Goal: Task Accomplishment & Management: Use online tool/utility

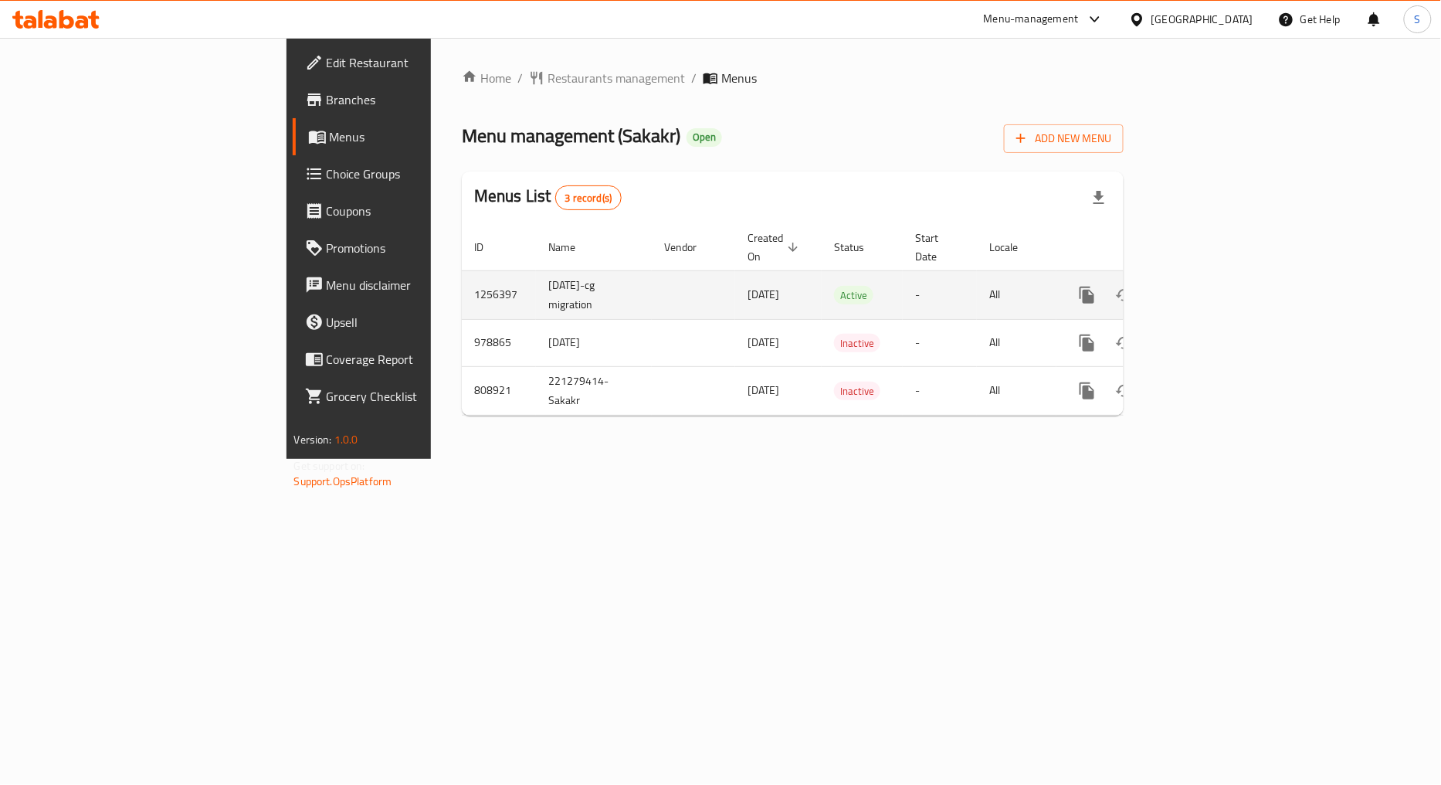
click at [1205, 288] on icon "enhanced table" at bounding box center [1199, 295] width 14 height 14
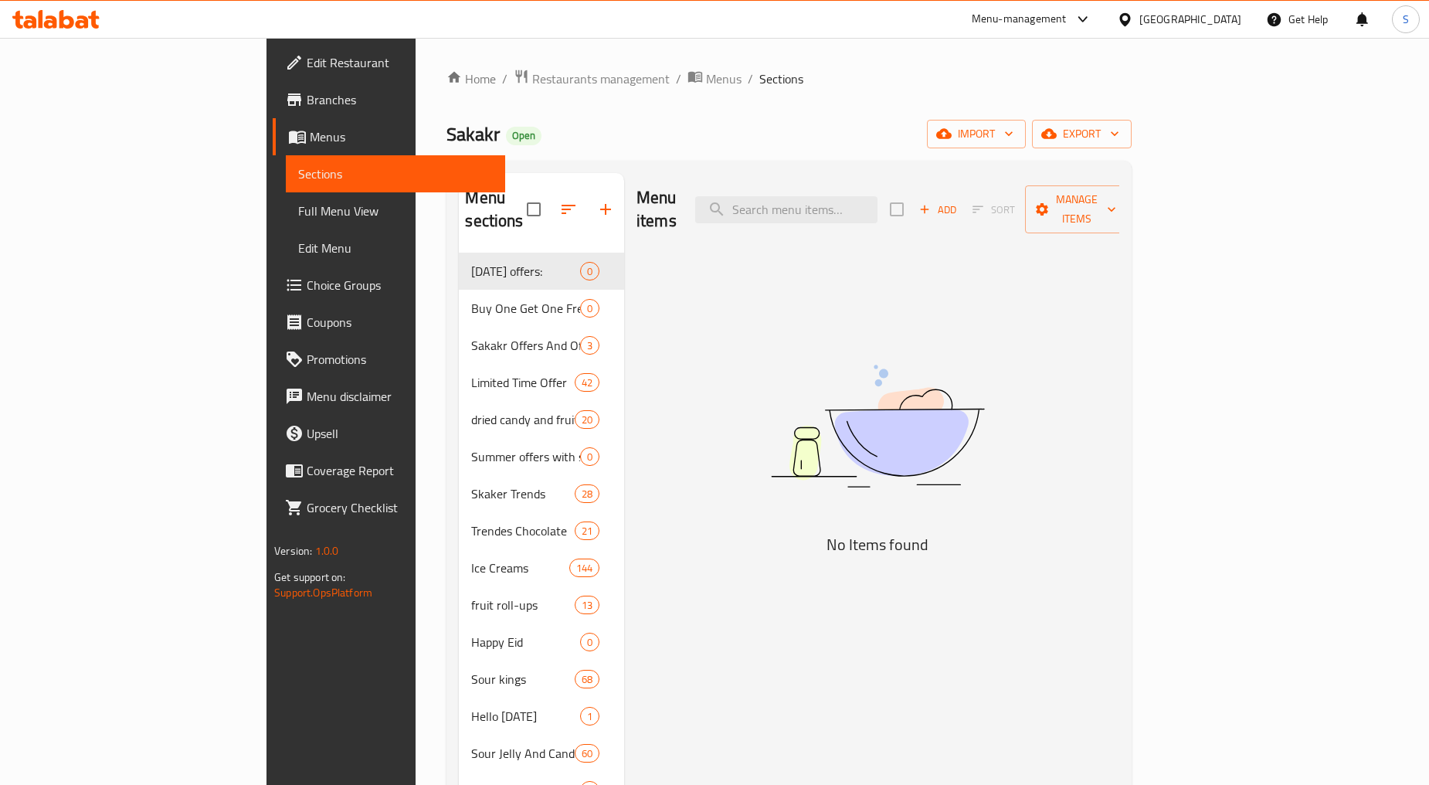
click at [784, 498] on img at bounding box center [877, 426] width 386 height 205
click at [880, 212] on div "Menu items Add Sort Manage items" at bounding box center [877, 209] width 483 height 73
click at [877, 202] on input "search" at bounding box center [786, 209] width 182 height 27
paste input "كرات بنكهة الجبن المخبوزة [PERSON_NAME] 60 جرام"
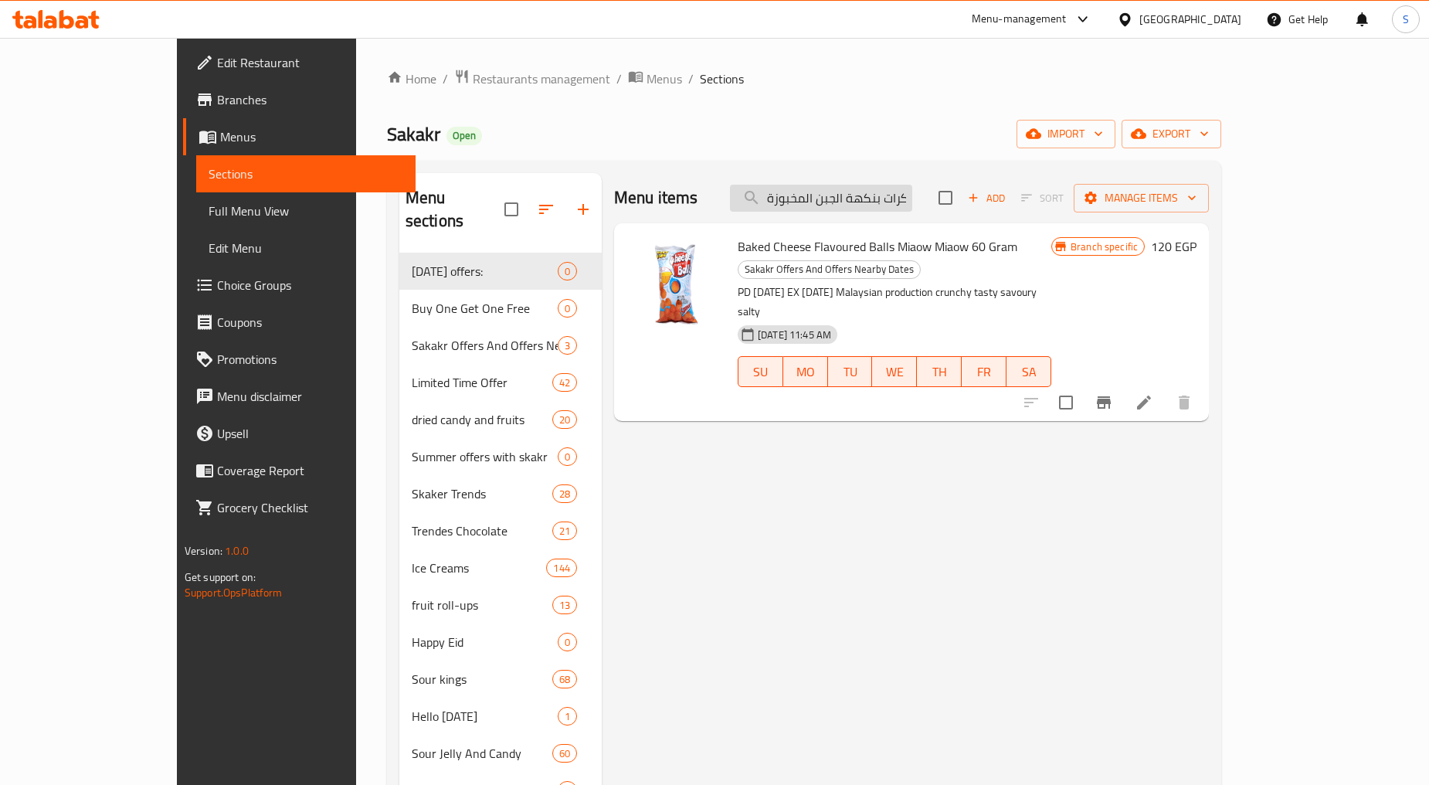
click at [912, 195] on input "كرات بنكهة الجبن المخبوزة [PERSON_NAME] 60 جرام" at bounding box center [821, 198] width 182 height 27
paste input "حلقات بنكهة البصل"
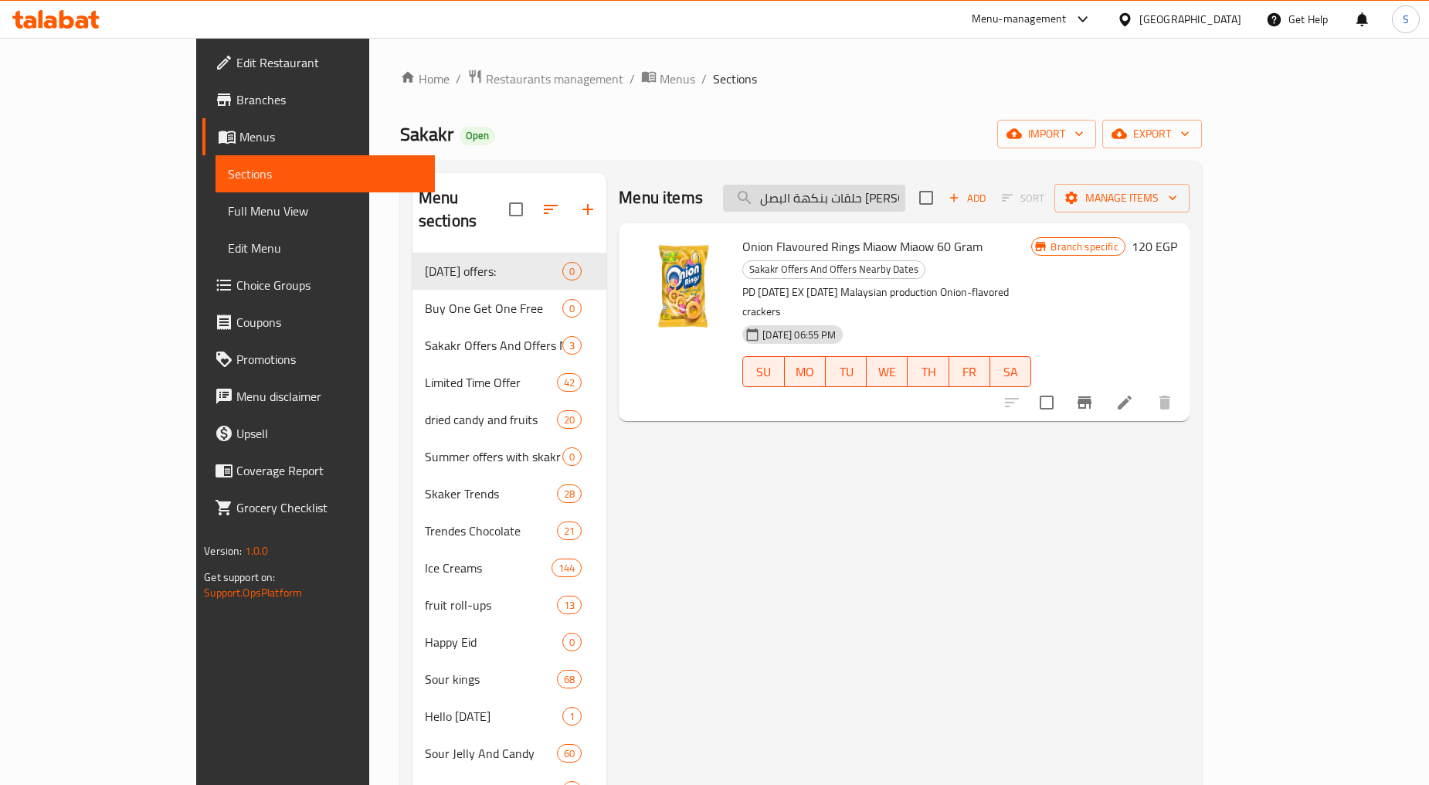
click at [905, 194] on input "حلقات بنكهة البصل [PERSON_NAME] 60 جرام" at bounding box center [814, 198] width 182 height 27
paste input "يبسي عمان بنكهة الفلفل الحار ٥٠"
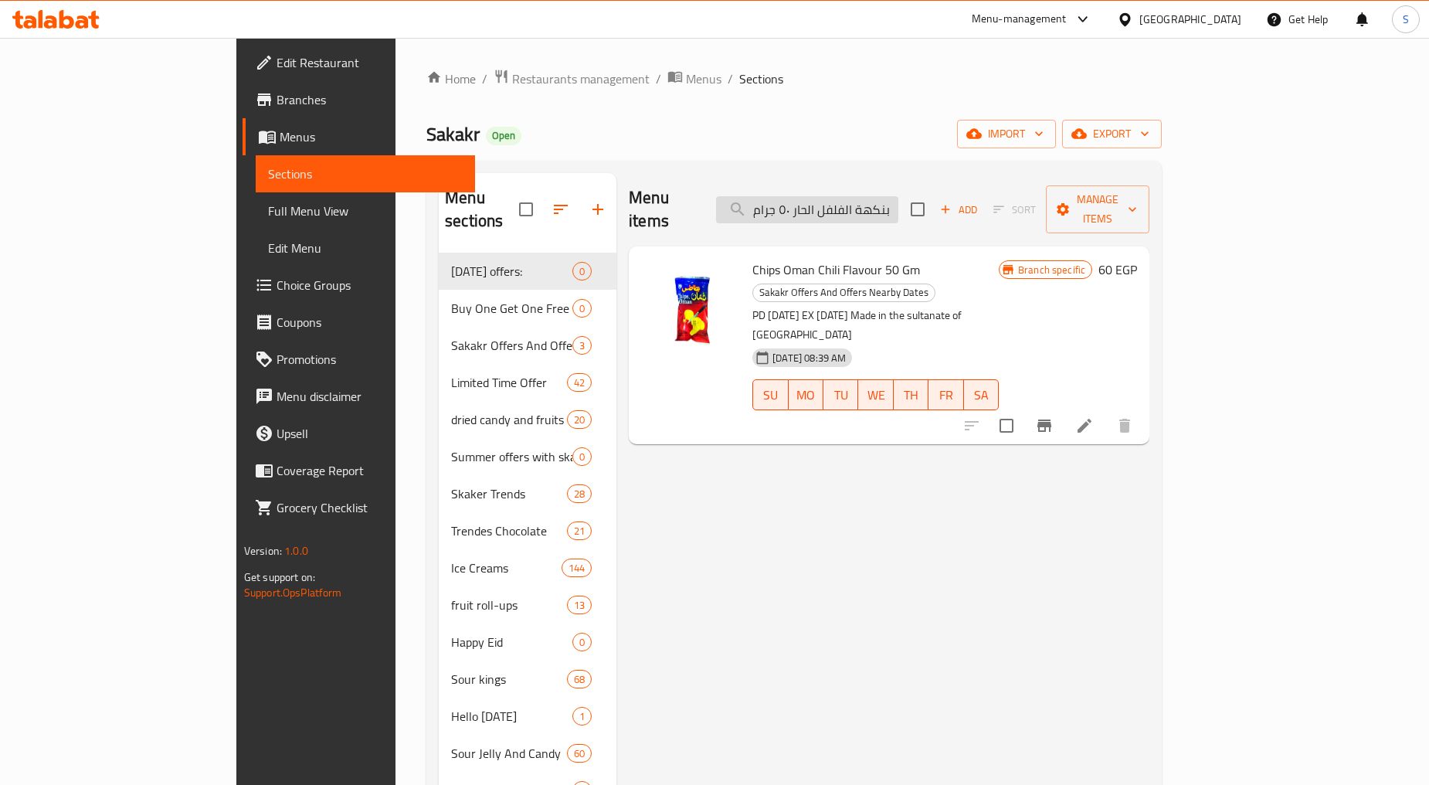
click at [870, 196] on input "شيبسي عمان بنكهة الفلفل الحار ٥٠ جرام" at bounding box center [807, 209] width 182 height 27
paste input "رينجلز بنكهة الفلفل الحار المكسيكي والليمون اكس لارج 160 ج"
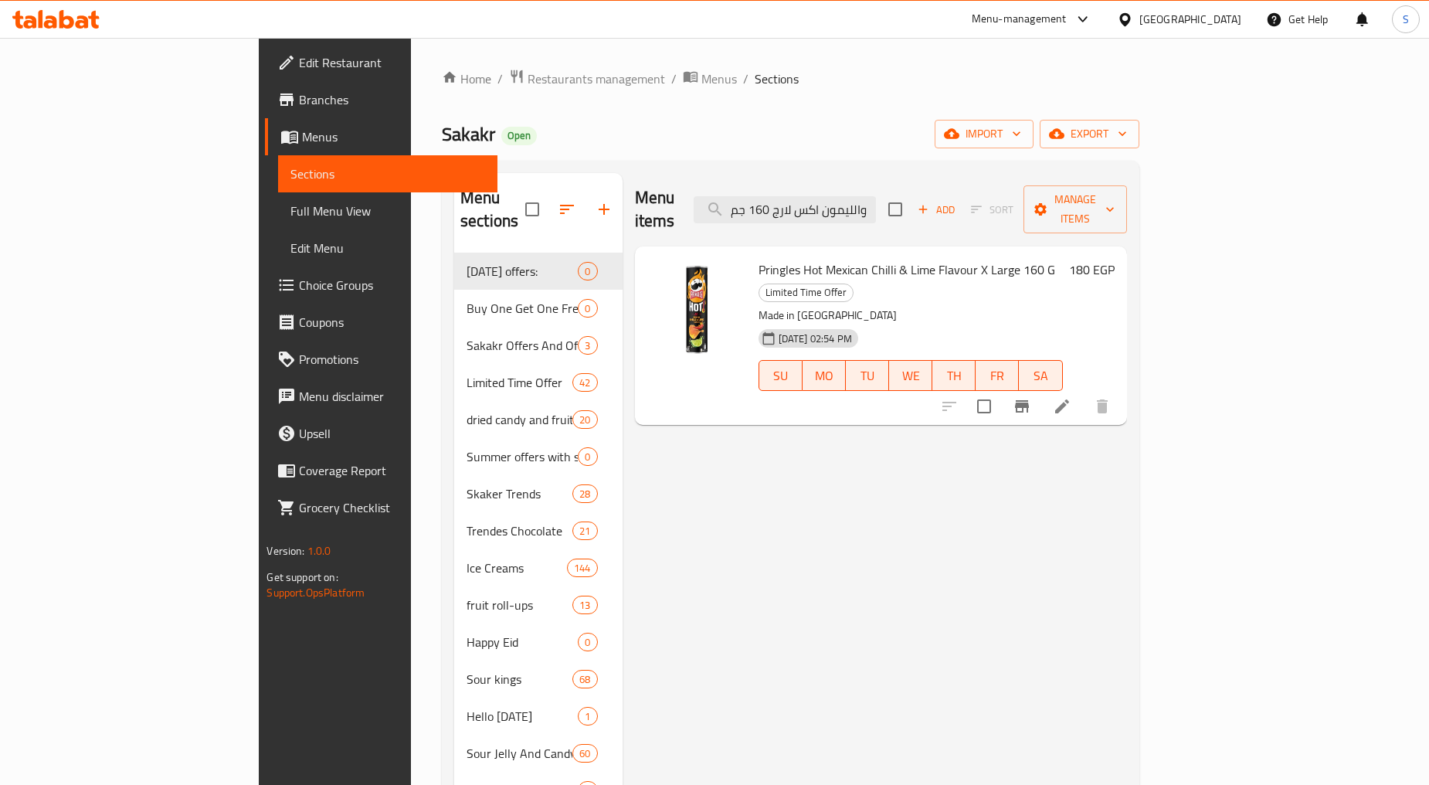
click at [889, 246] on div "Pringles Hot Mexican Chilli & Lime Flavour X Large 160 G Limited Time Offer Mad…" at bounding box center [881, 335] width 492 height 178
click at [876, 205] on input "برينجلز بنكهة الفلفل الحار المكسيكي والليمون اكس لارج 160 جم" at bounding box center [784, 209] width 182 height 27
paste input "مصاصه ميلودي صفاره [PERSON_NAME] توبس 15 جرا"
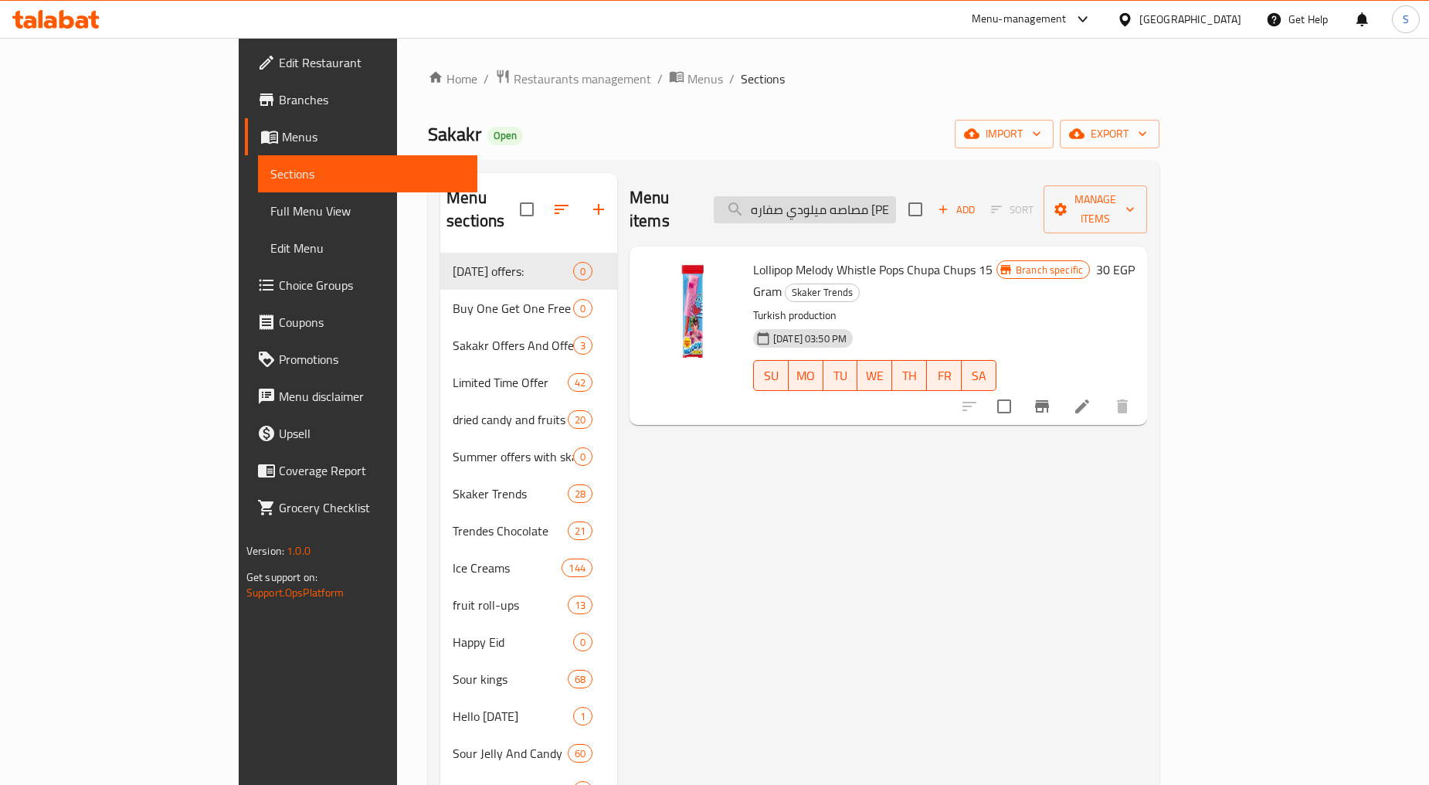
click at [896, 196] on input "مصاصه ميلودي صفاره [PERSON_NAME] توبس 15 جرام" at bounding box center [805, 209] width 182 height 27
paste input "شيبسي عمان بنكهة الفلفل الحار ٥٠"
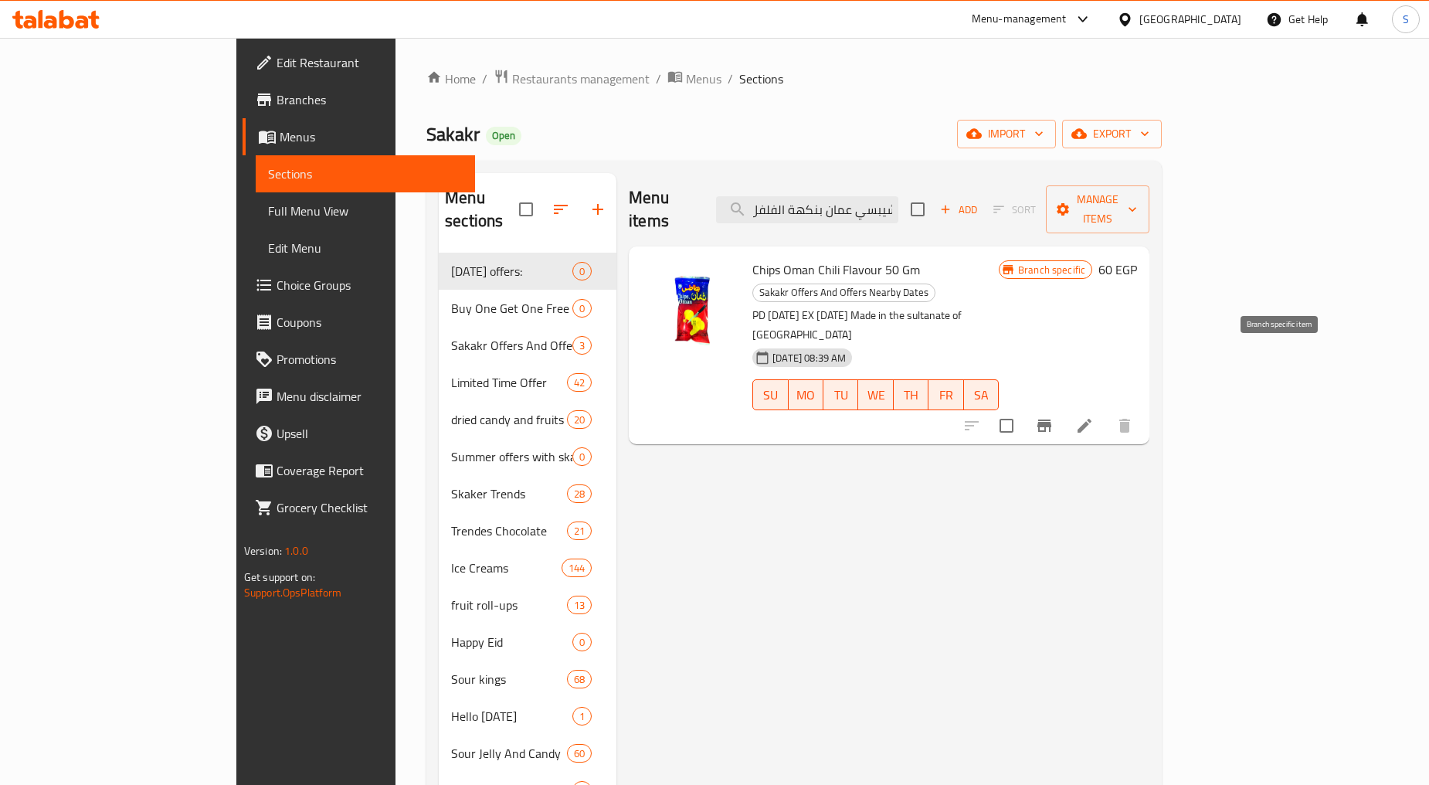
click at [1063, 407] on button "Branch-specific-item" at bounding box center [1043, 425] width 37 height 37
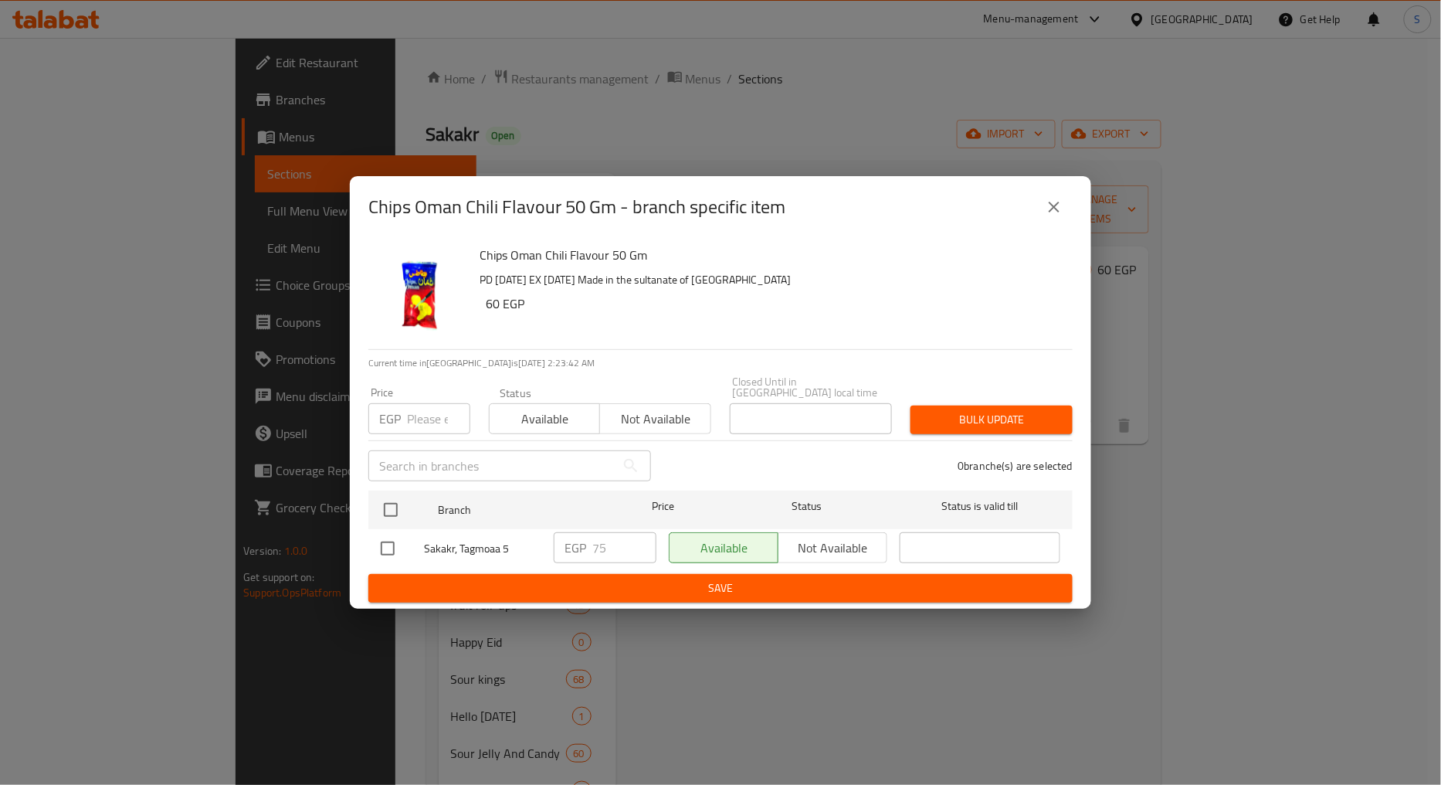
click at [1061, 209] on icon "close" at bounding box center [1054, 207] width 19 height 19
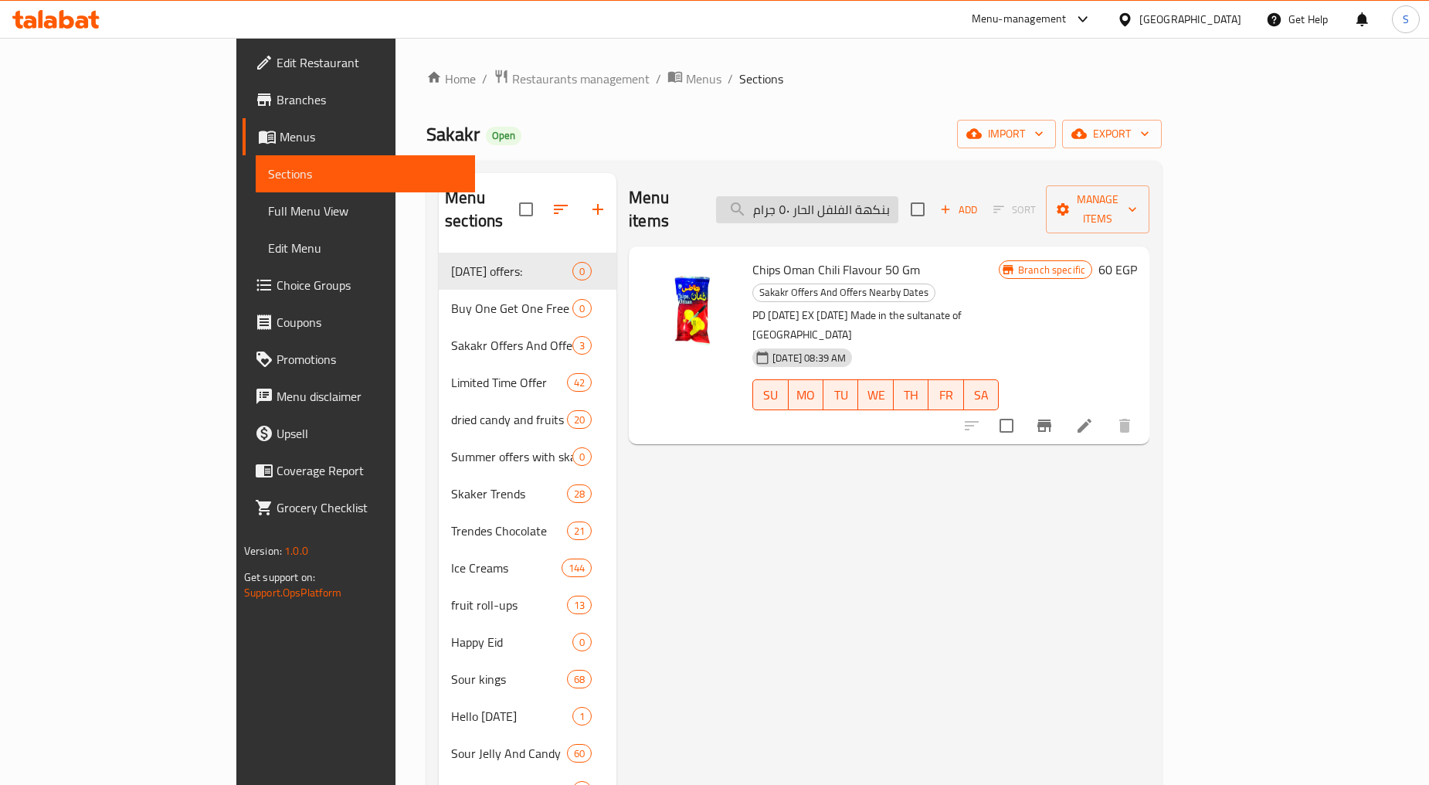
click at [870, 196] on input "شيبسي عمان بنكهة الفلفل الحار ٥٠ جرام" at bounding box center [807, 209] width 182 height 27
paste input "رينجلز بنكهة الفلفل الحار المكسيكي والليمون اكس لارج 160 ج"
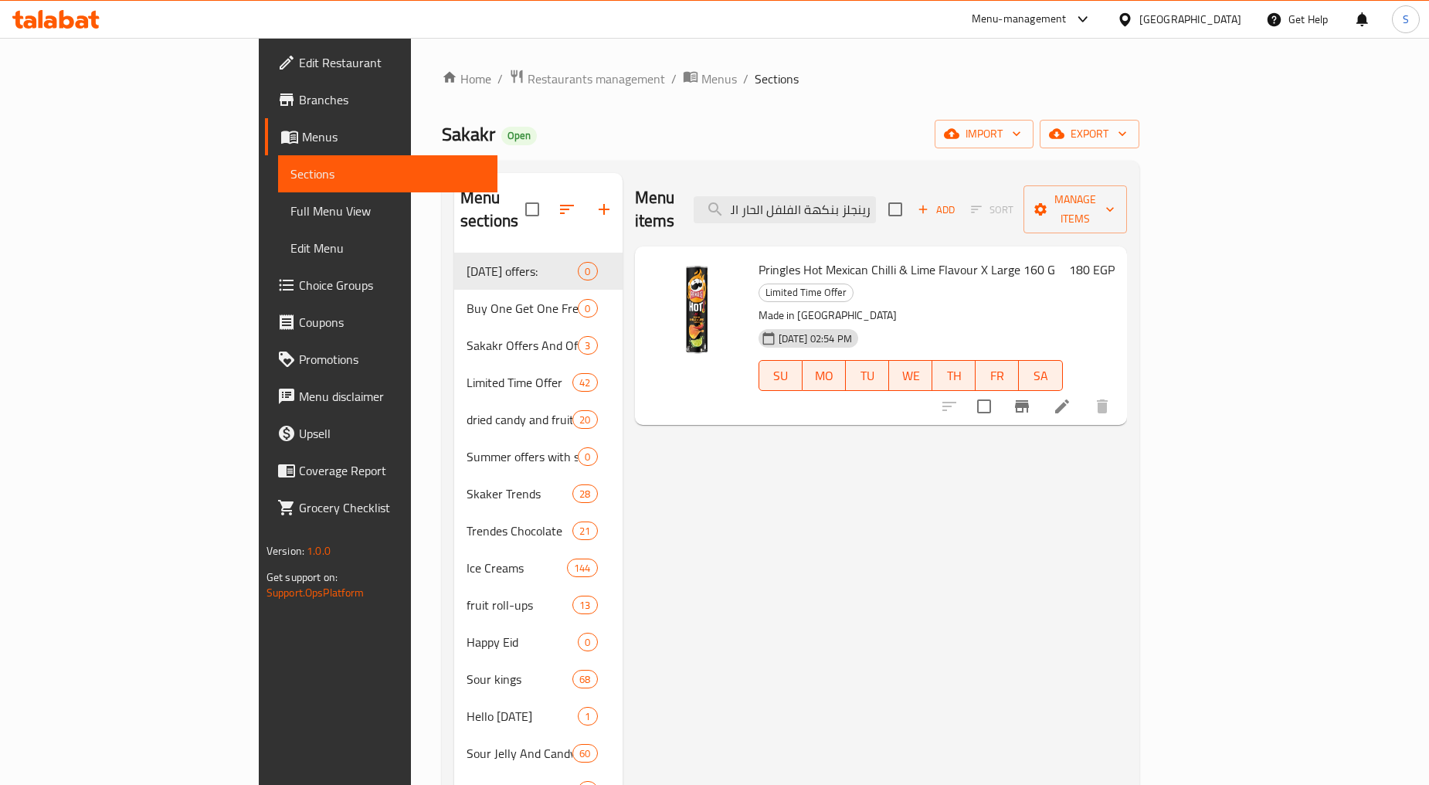
click at [1040, 388] on button "Branch-specific-item" at bounding box center [1021, 406] width 37 height 37
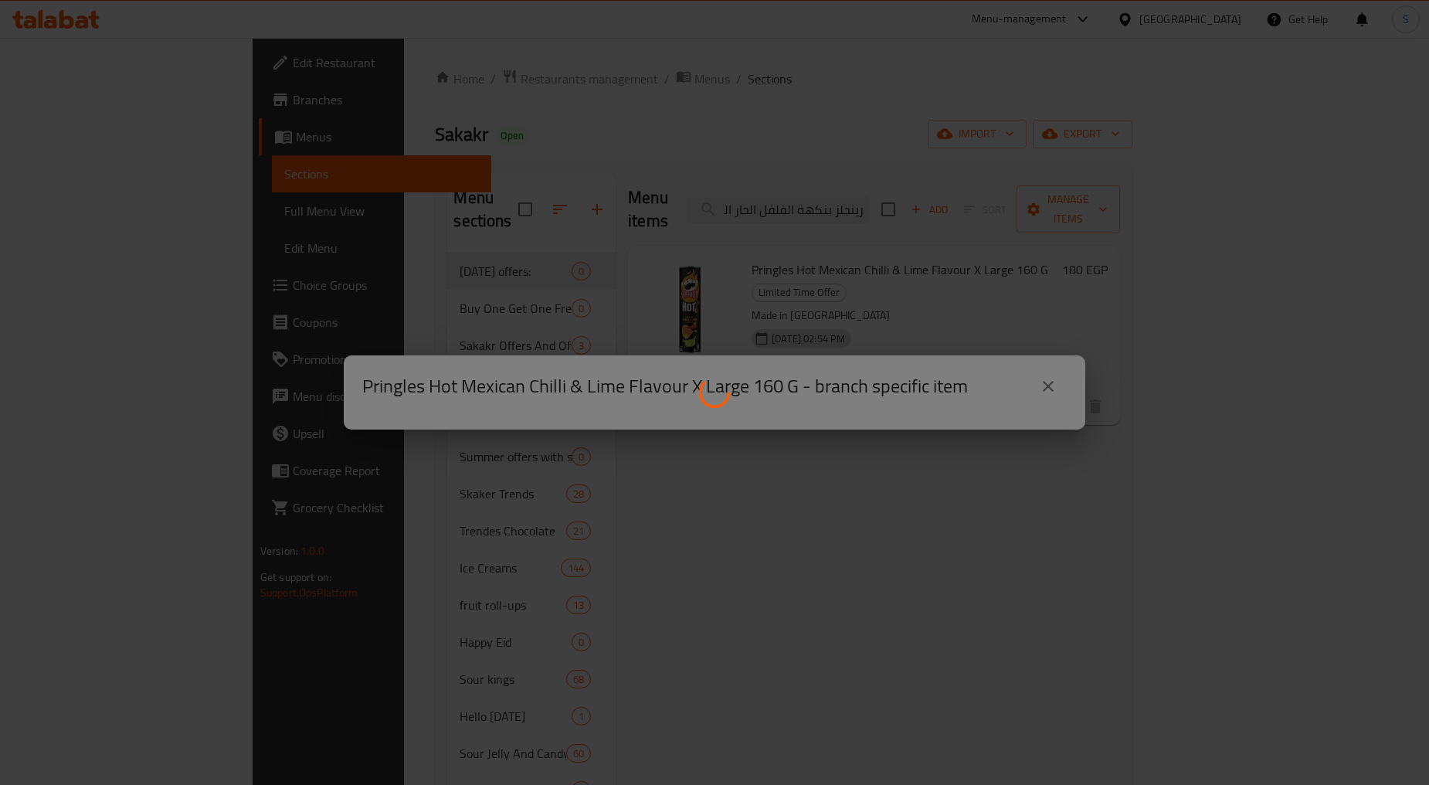
scroll to position [0, 0]
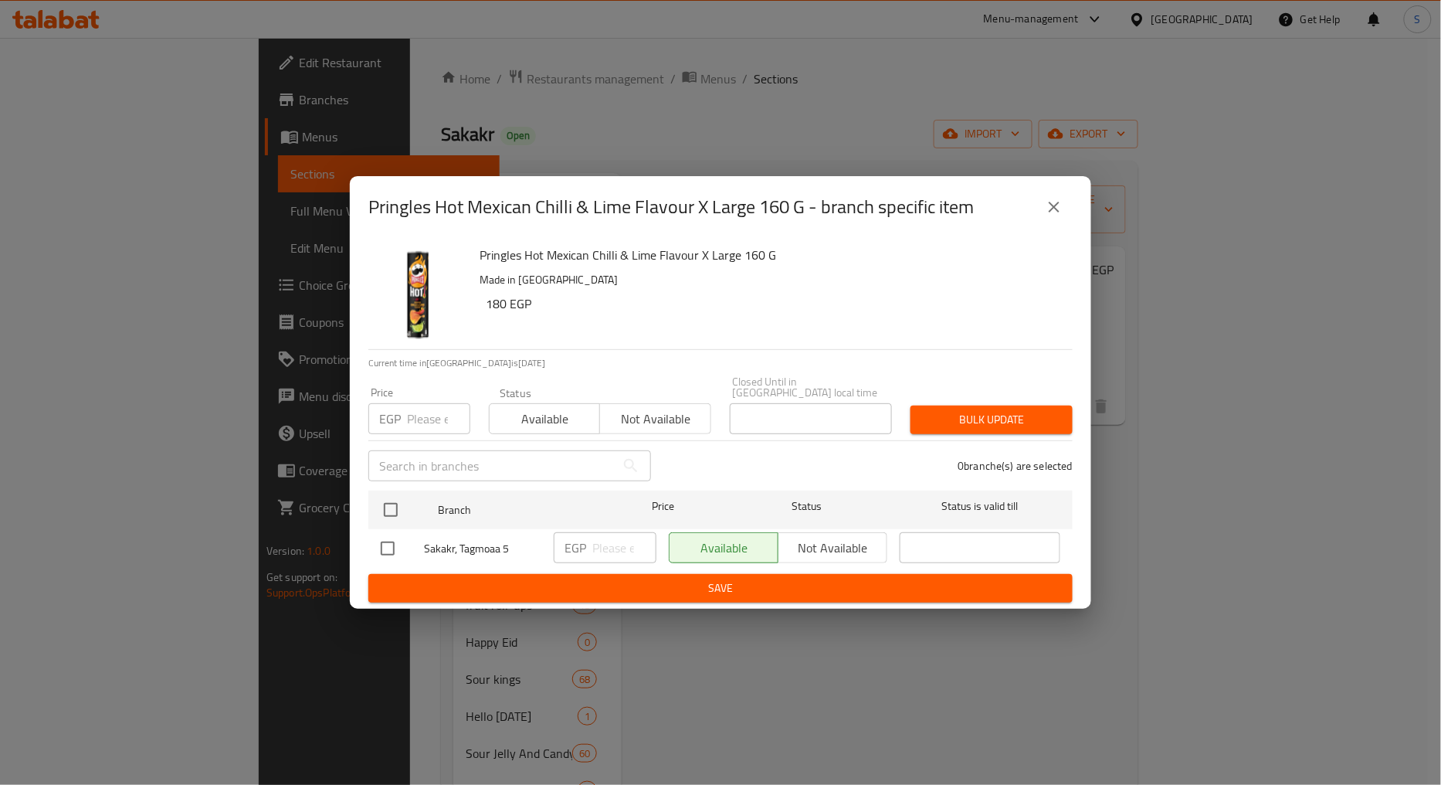
click at [1056, 212] on icon "close" at bounding box center [1054, 207] width 11 height 11
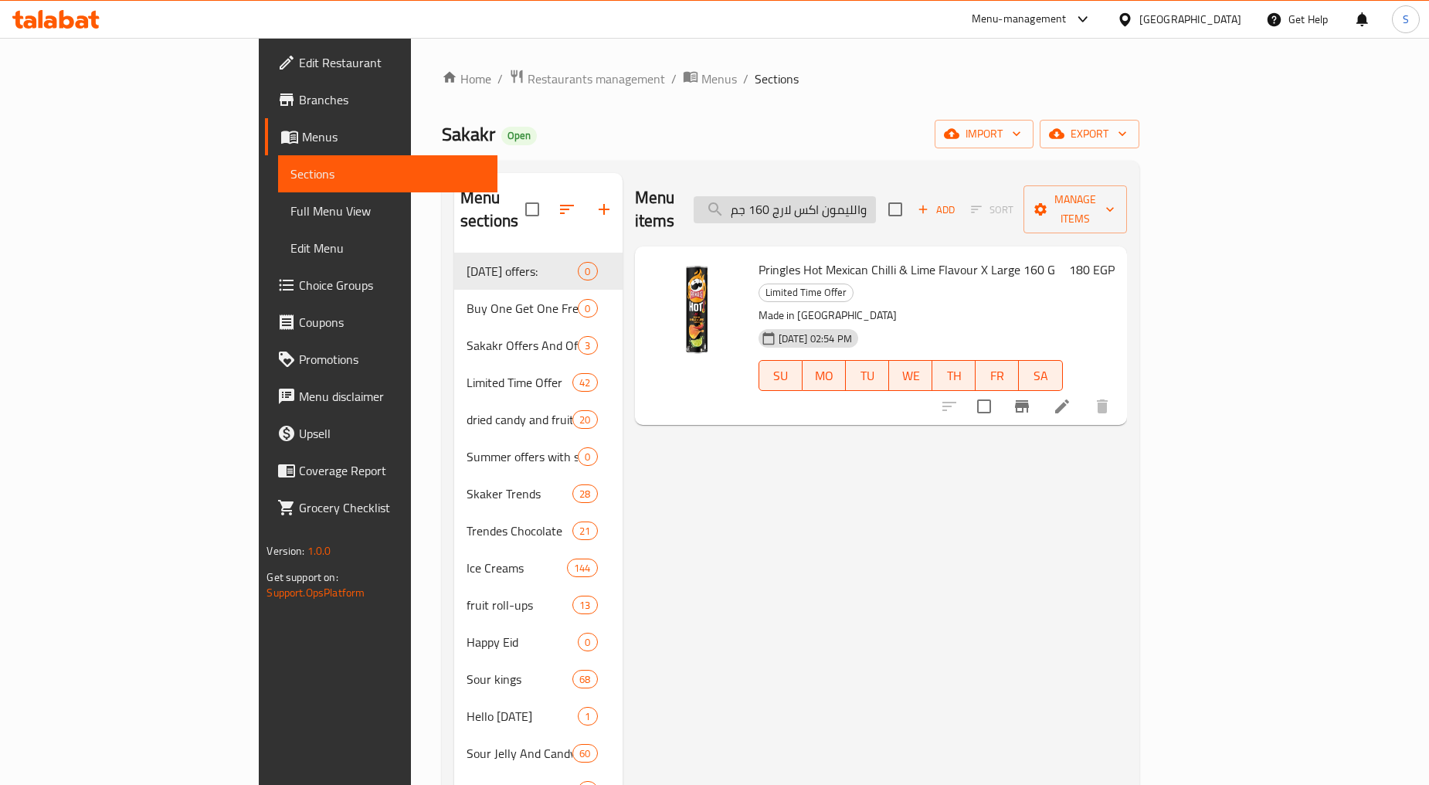
click at [876, 204] on input "برينجلز بنكهة الفلفل الحار المكسيكي والليمون اكس لارج 160 جم" at bounding box center [784, 209] width 182 height 27
paste input "مصاصه ميلودي صفاره [PERSON_NAME] توبس 15 جرا"
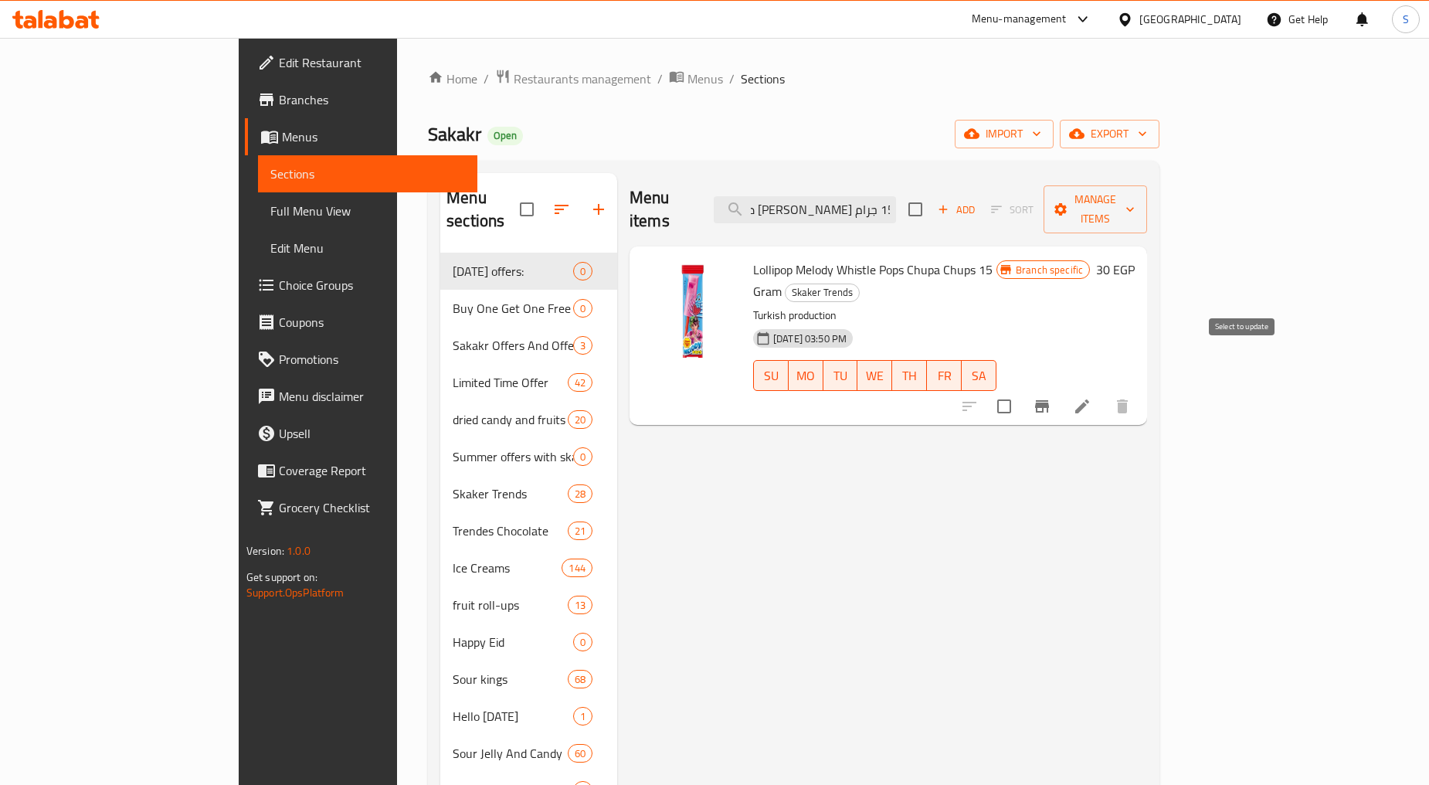
type input "مصاصه ميلودي صفاره [PERSON_NAME] توبس 15 جرام"
click at [1049, 400] on icon "Branch-specific-item" at bounding box center [1042, 406] width 14 height 12
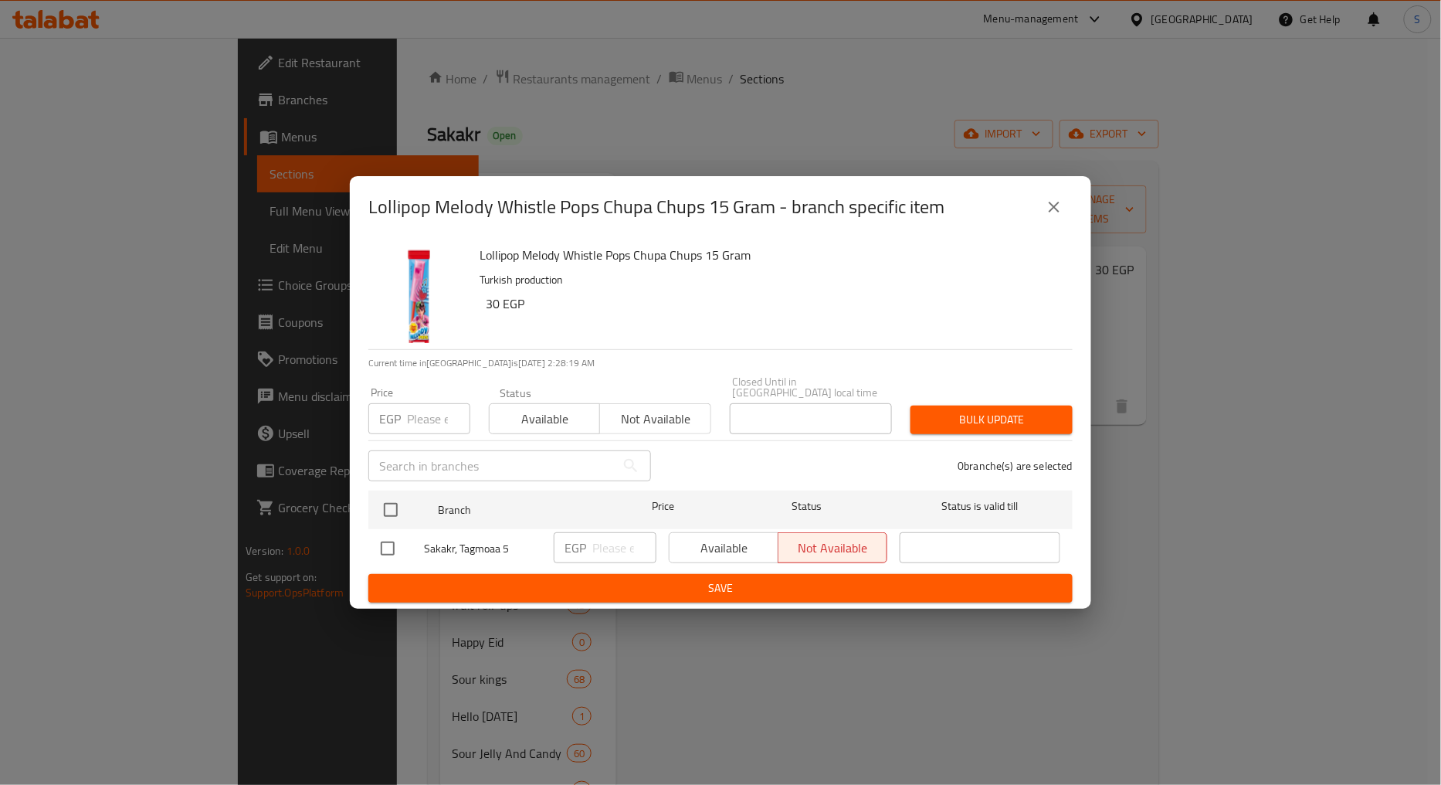
click at [1205, 445] on div "Lollipop Melody Whistle Pops Chupa Chups 15 Gram - branch specific item Lollipo…" at bounding box center [720, 392] width 1441 height 785
click at [1045, 209] on icon "close" at bounding box center [1054, 207] width 19 height 19
